Goal: Check status: Check status

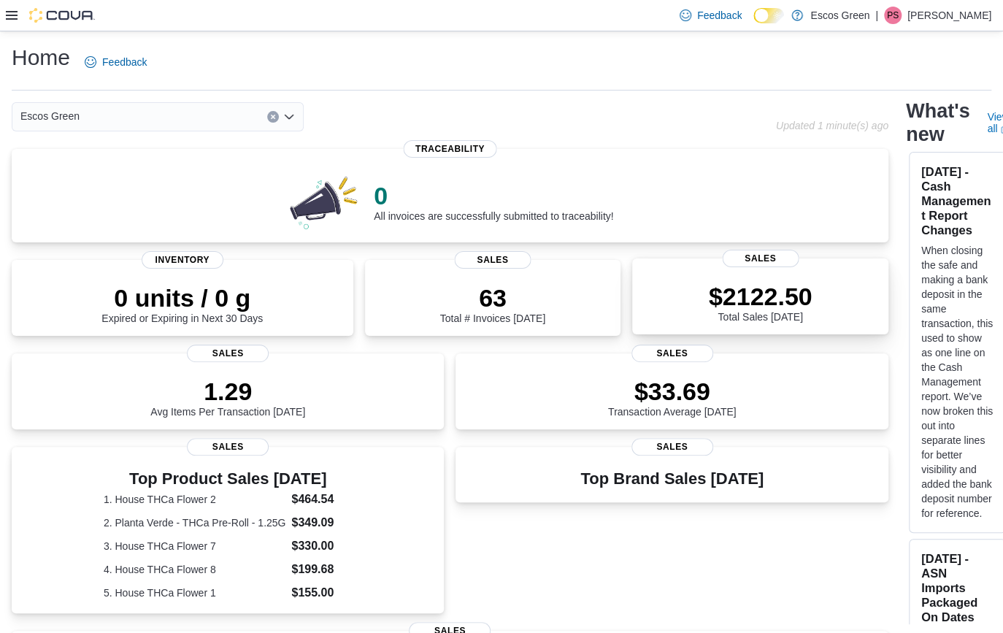
click at [721, 289] on p "$2122.50" at bounding box center [761, 296] width 104 height 29
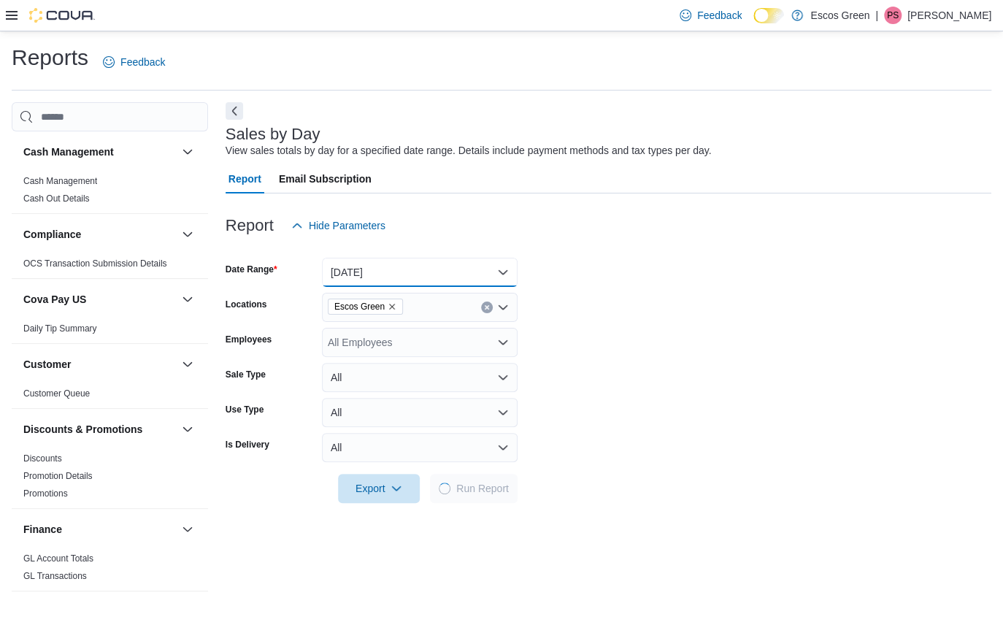
click at [357, 282] on button "Today" at bounding box center [420, 272] width 196 height 29
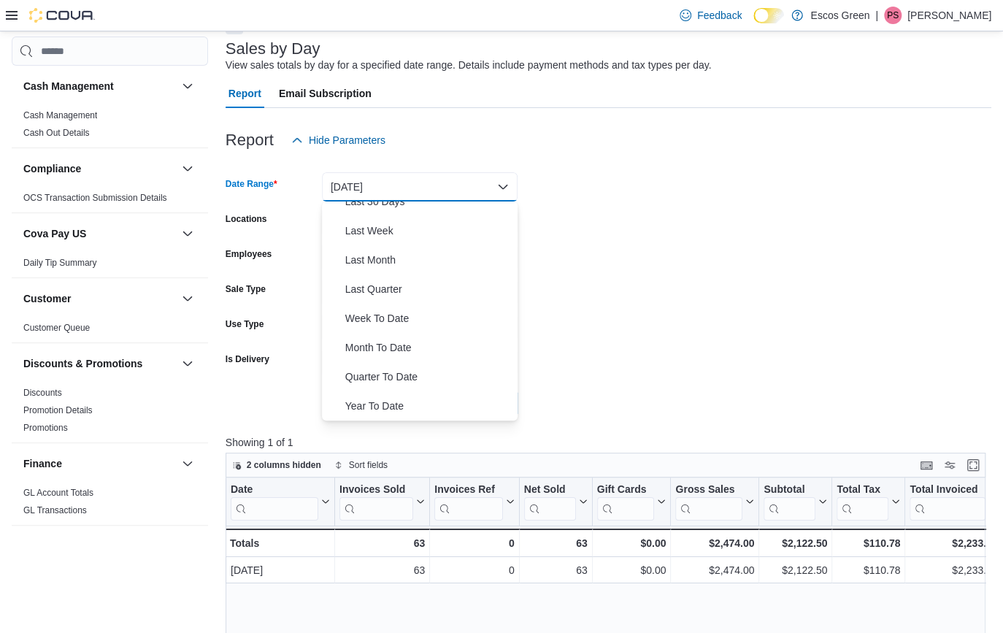
scroll to position [199, 0]
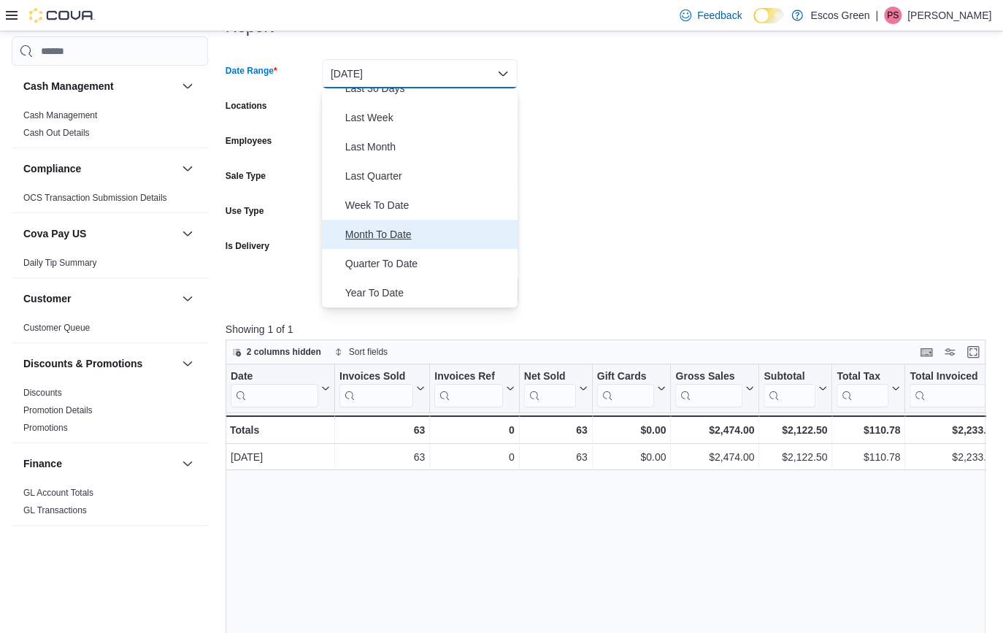
click at [411, 228] on span "Month To Date" at bounding box center [428, 235] width 167 height 18
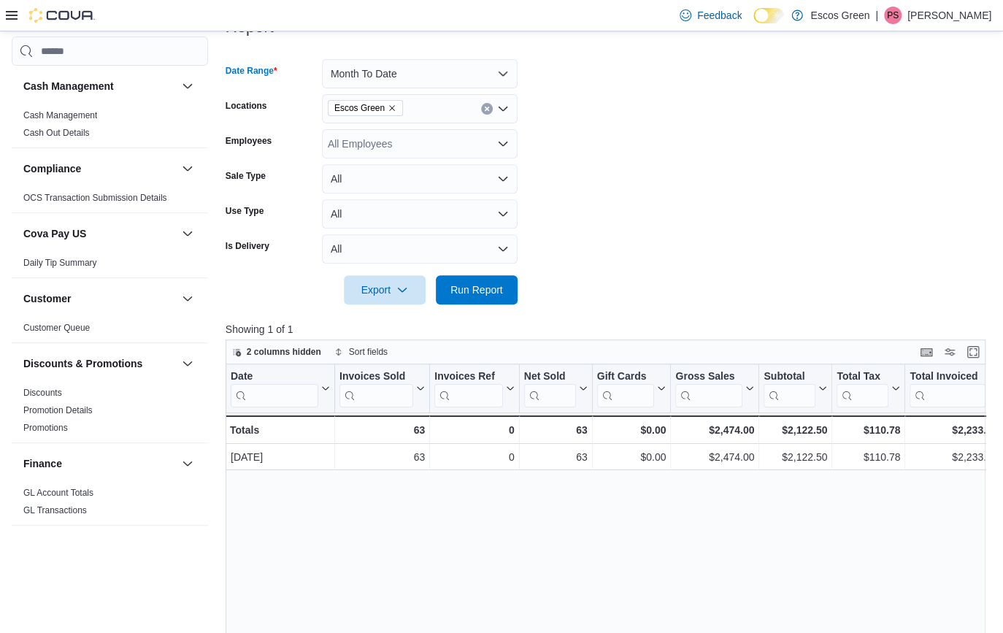
click at [479, 307] on div at bounding box center [609, 314] width 766 height 18
click at [478, 292] on span "Run Report" at bounding box center [477, 289] width 53 height 15
